Goal: Transaction & Acquisition: Purchase product/service

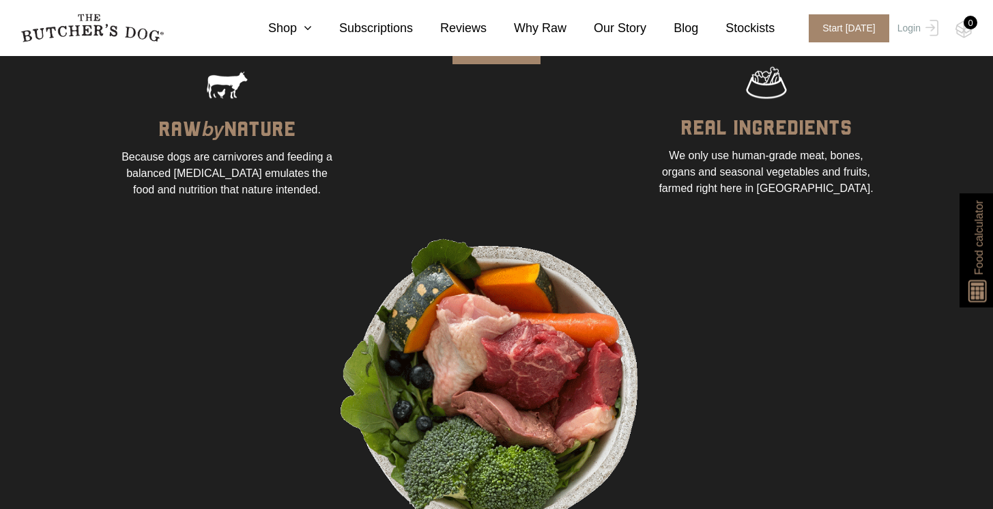
scroll to position [967, 0]
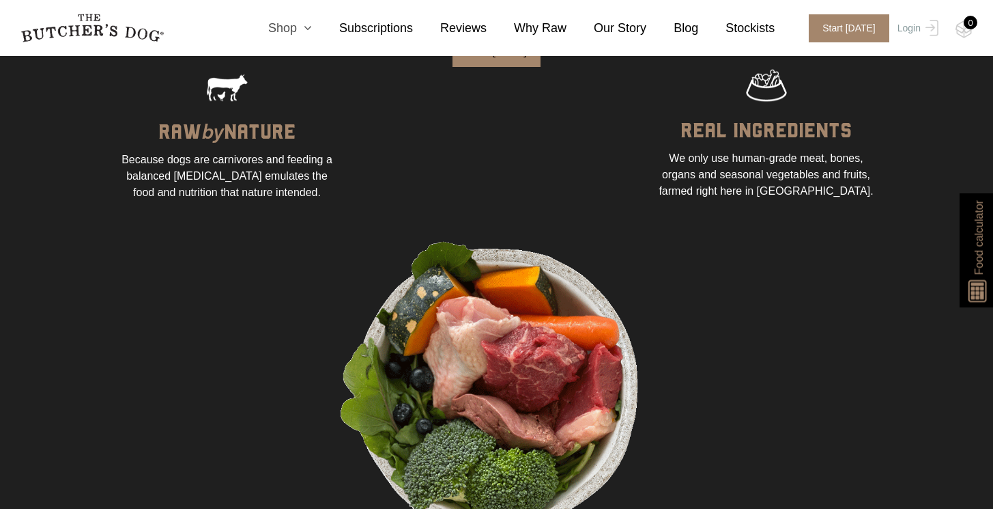
click at [295, 28] on link "Shop" at bounding box center [276, 28] width 71 height 18
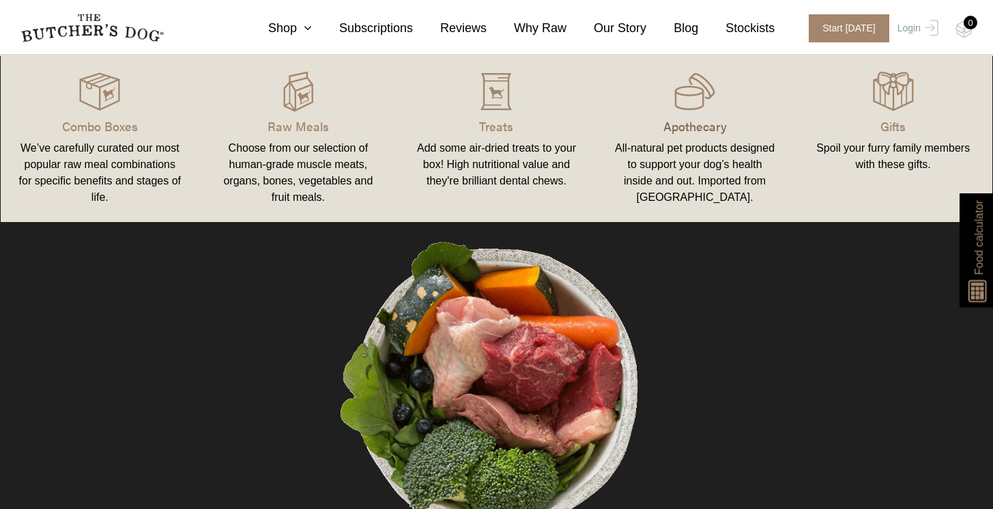
click at [690, 119] on p "Apothecary" at bounding box center [695, 126] width 166 height 18
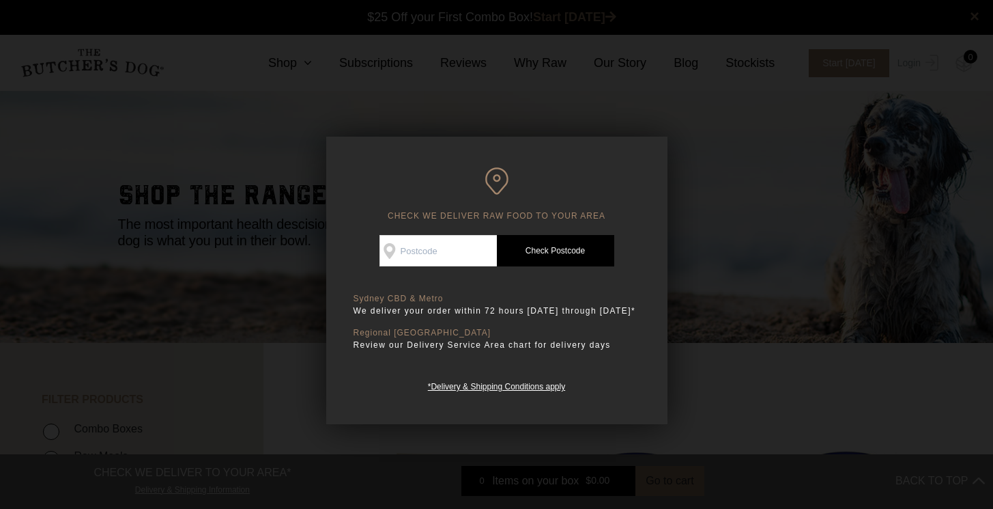
click at [731, 406] on div at bounding box center [496, 254] width 993 height 509
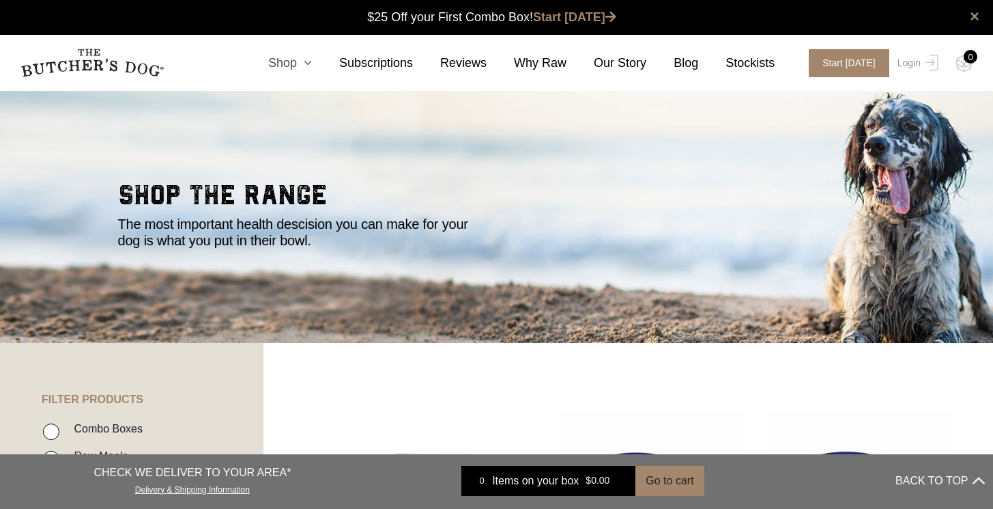
click at [305, 62] on icon at bounding box center [304, 63] width 15 height 12
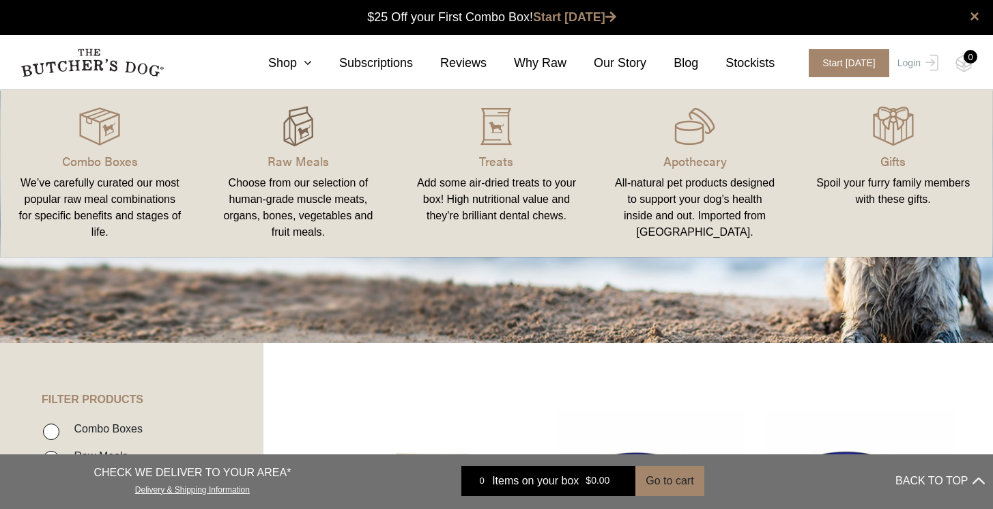
click at [305, 123] on img at bounding box center [298, 126] width 41 height 41
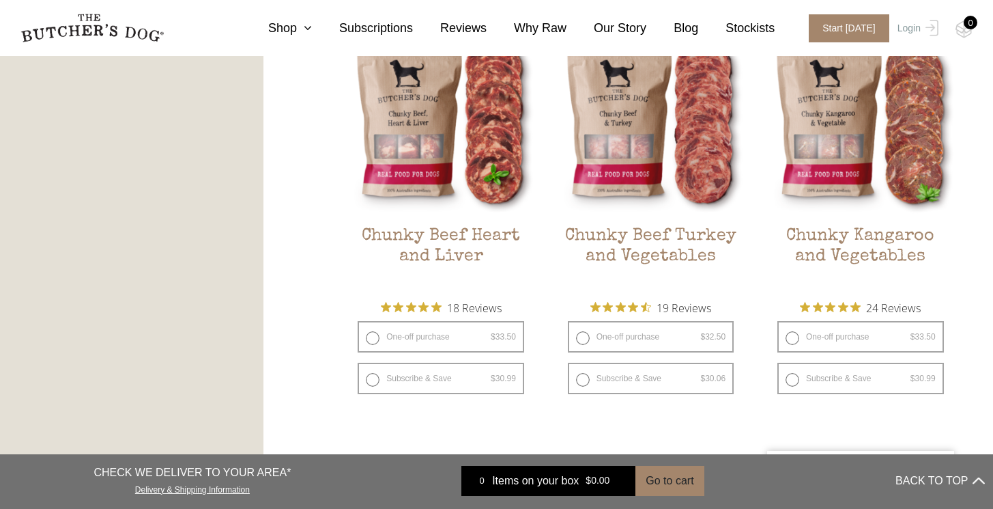
scroll to position [804, 0]
click at [826, 242] on h2 "Chunky Kangaroo and Vegetables" at bounding box center [860, 259] width 187 height 64
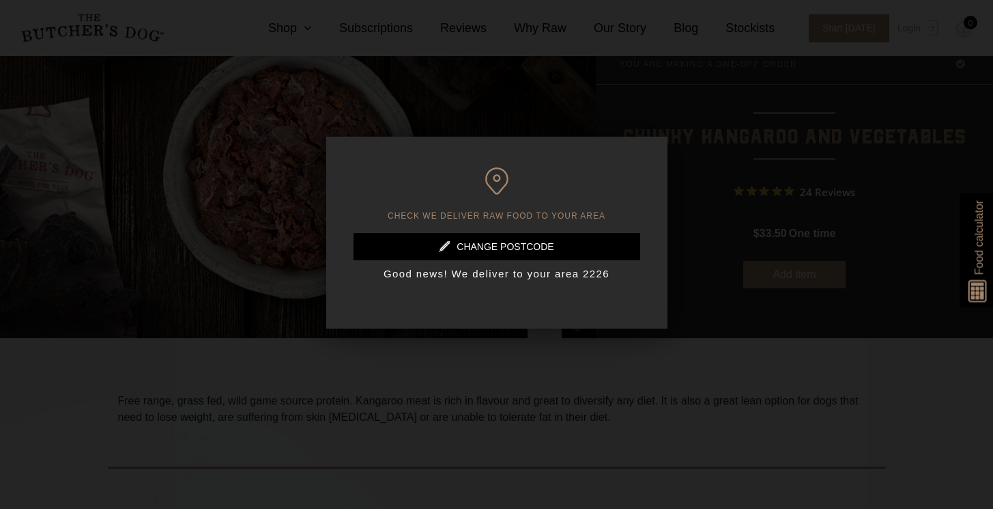
click at [843, 385] on div at bounding box center [496, 254] width 993 height 509
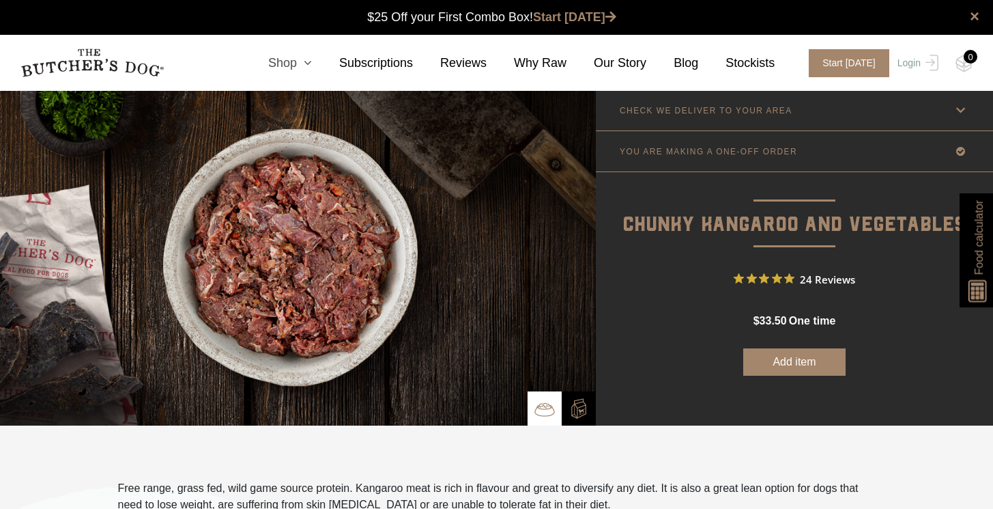
click at [311, 61] on icon at bounding box center [304, 63] width 15 height 12
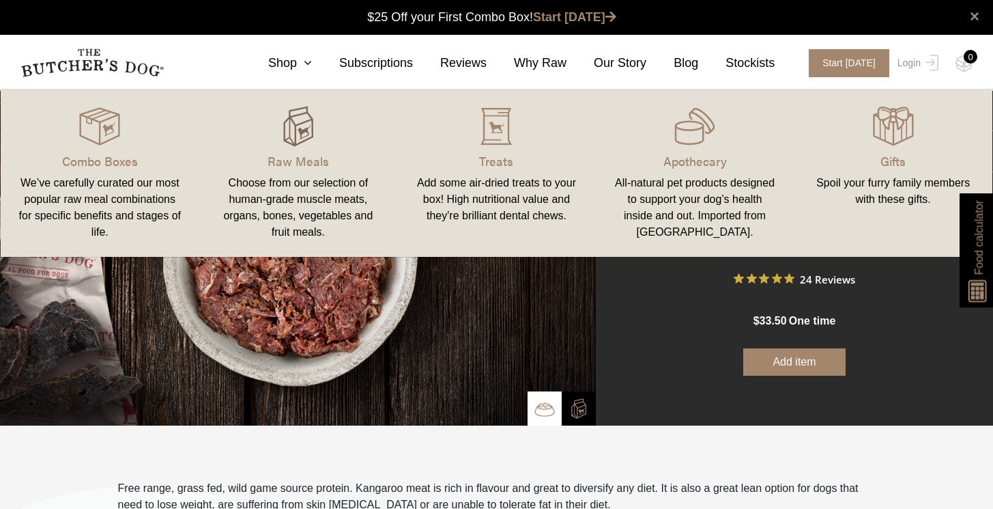
click at [304, 124] on img at bounding box center [298, 126] width 41 height 41
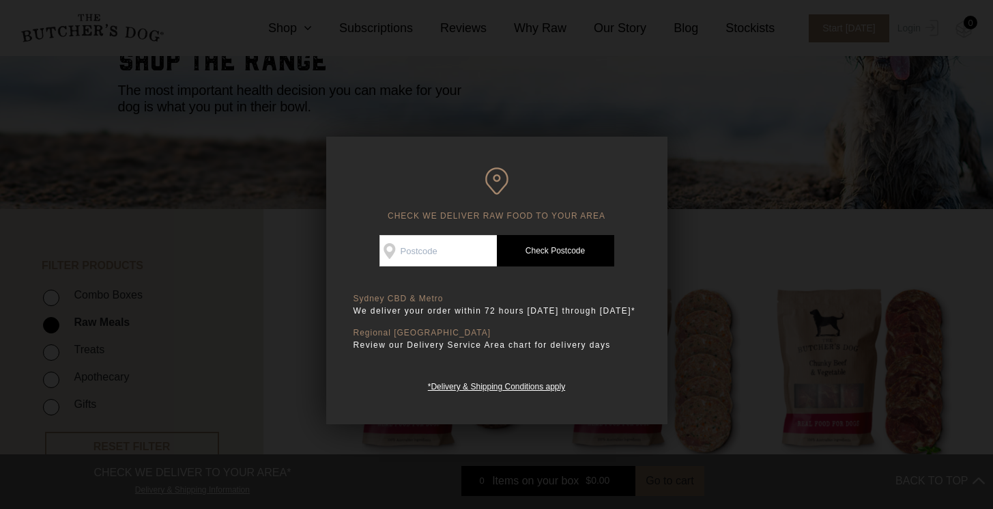
click at [291, 186] on div at bounding box center [496, 254] width 993 height 509
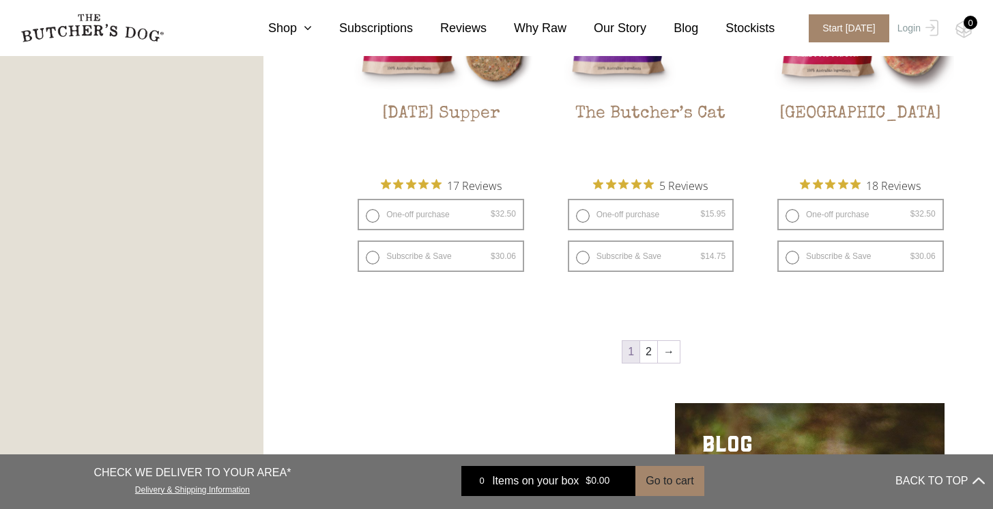
scroll to position [1774, 0]
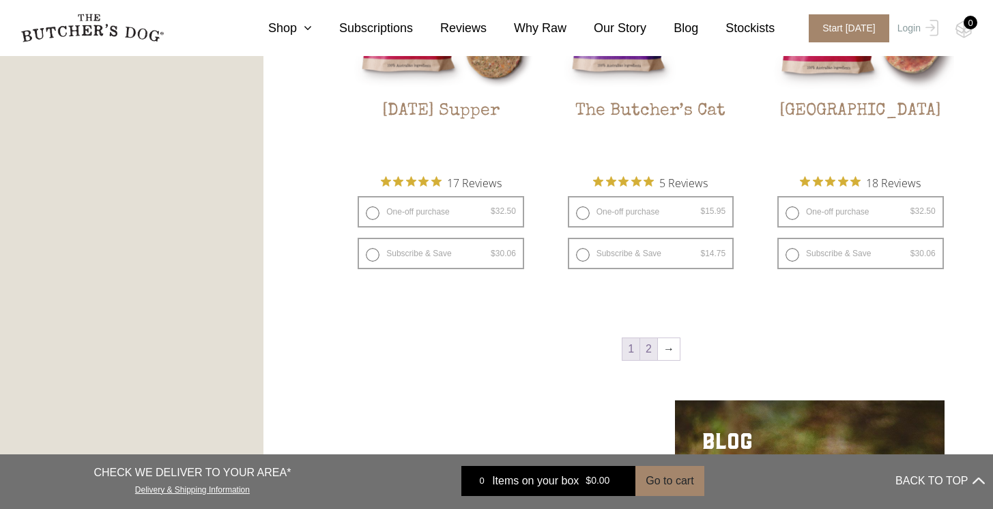
click at [648, 356] on link "2" at bounding box center [648, 349] width 17 height 22
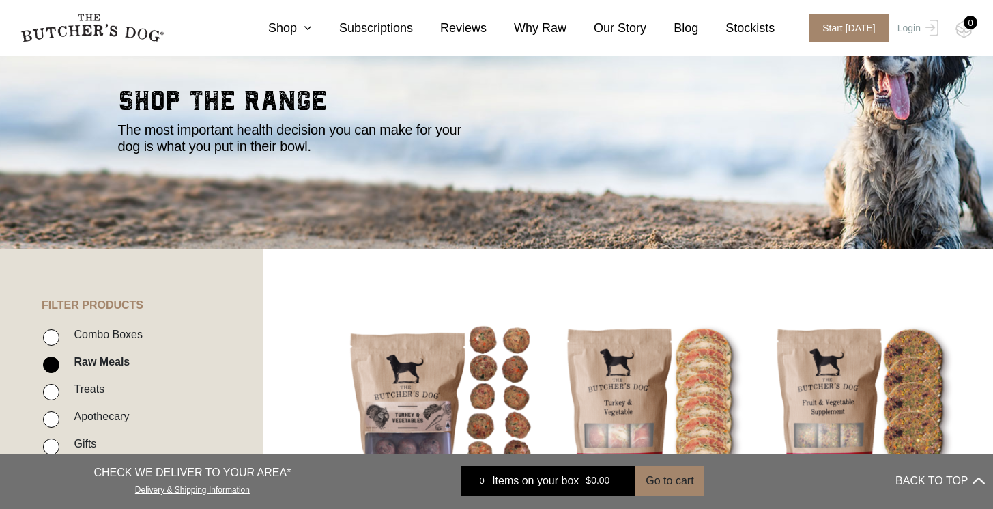
scroll to position [94, 0]
click at [281, 28] on link "Shop" at bounding box center [276, 28] width 71 height 18
